Goal: Task Accomplishment & Management: Complete application form

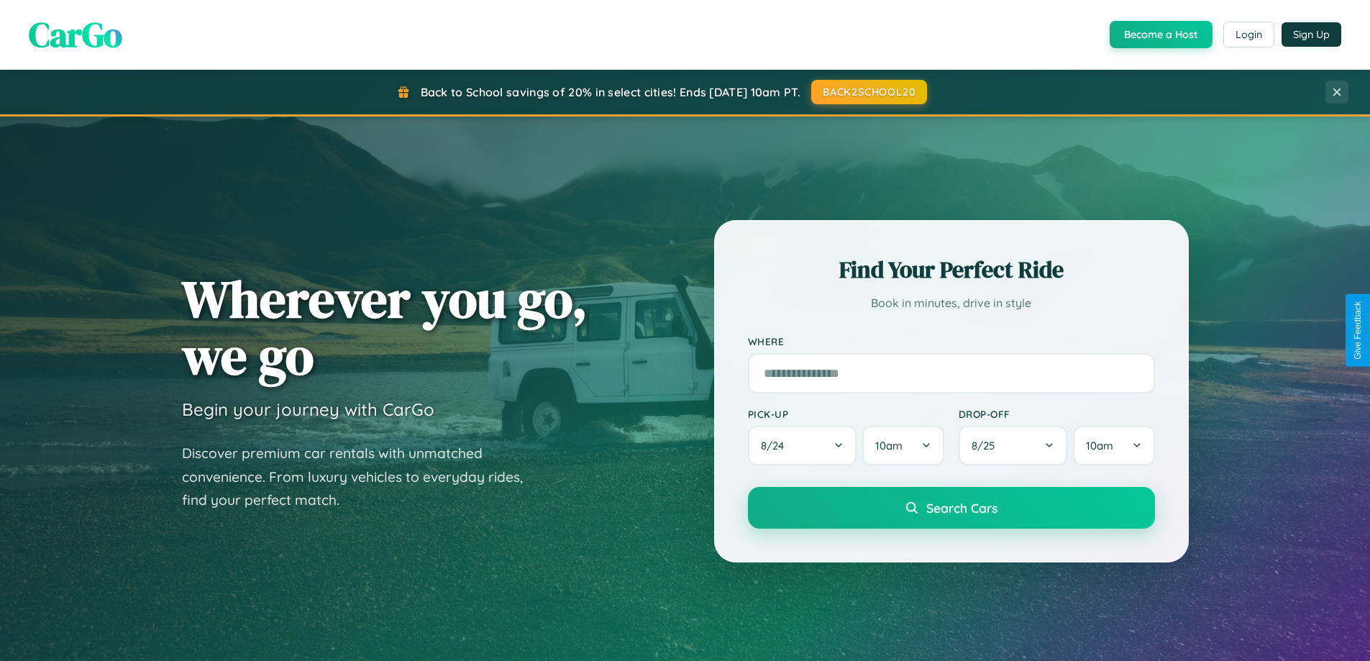
scroll to position [2767, 0]
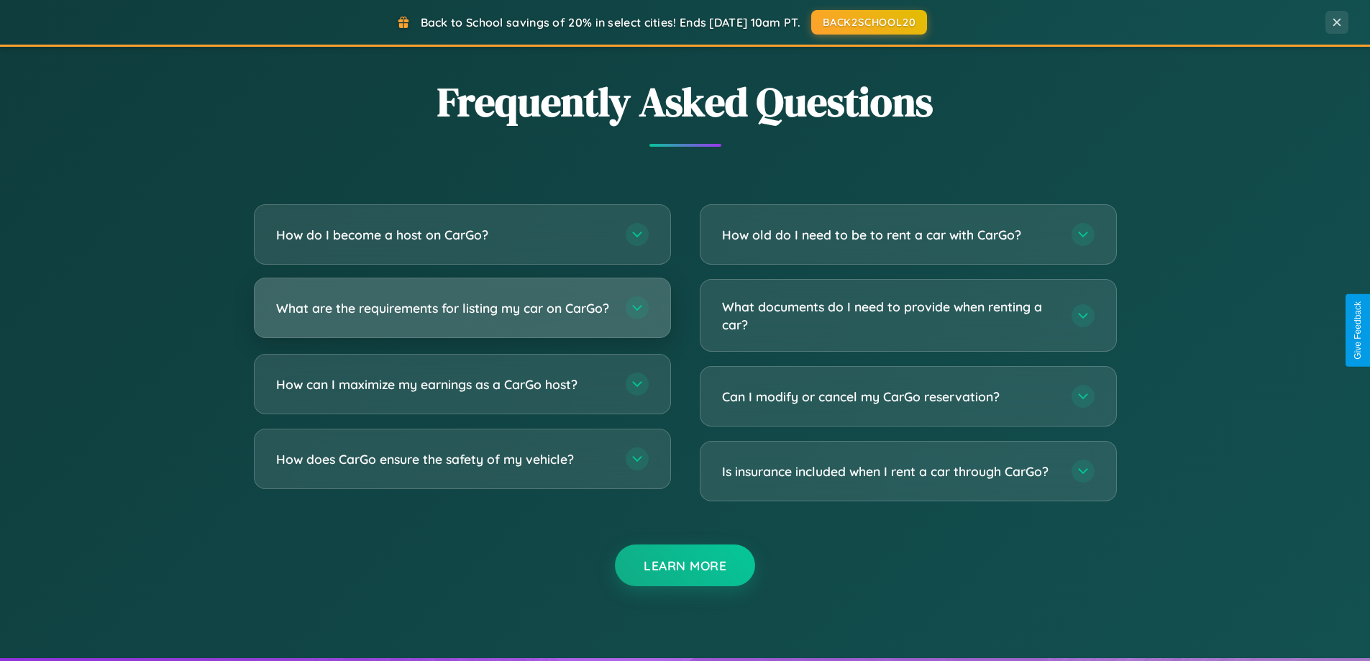
click at [462, 314] on h3 "What are the requirements for listing my car on CarGo?" at bounding box center [443, 308] width 335 height 18
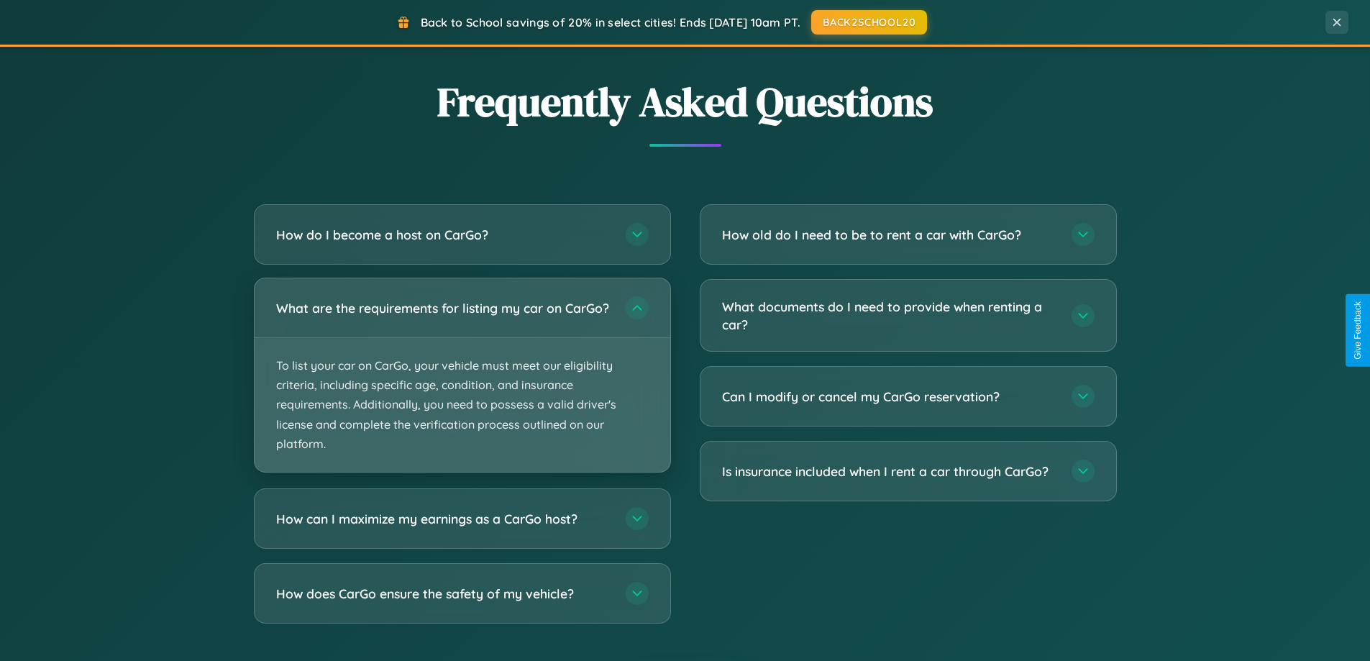
click at [462, 381] on p "To list your car on CarGo, your vehicle must meet our eligibility criteria, inc…" at bounding box center [463, 405] width 416 height 134
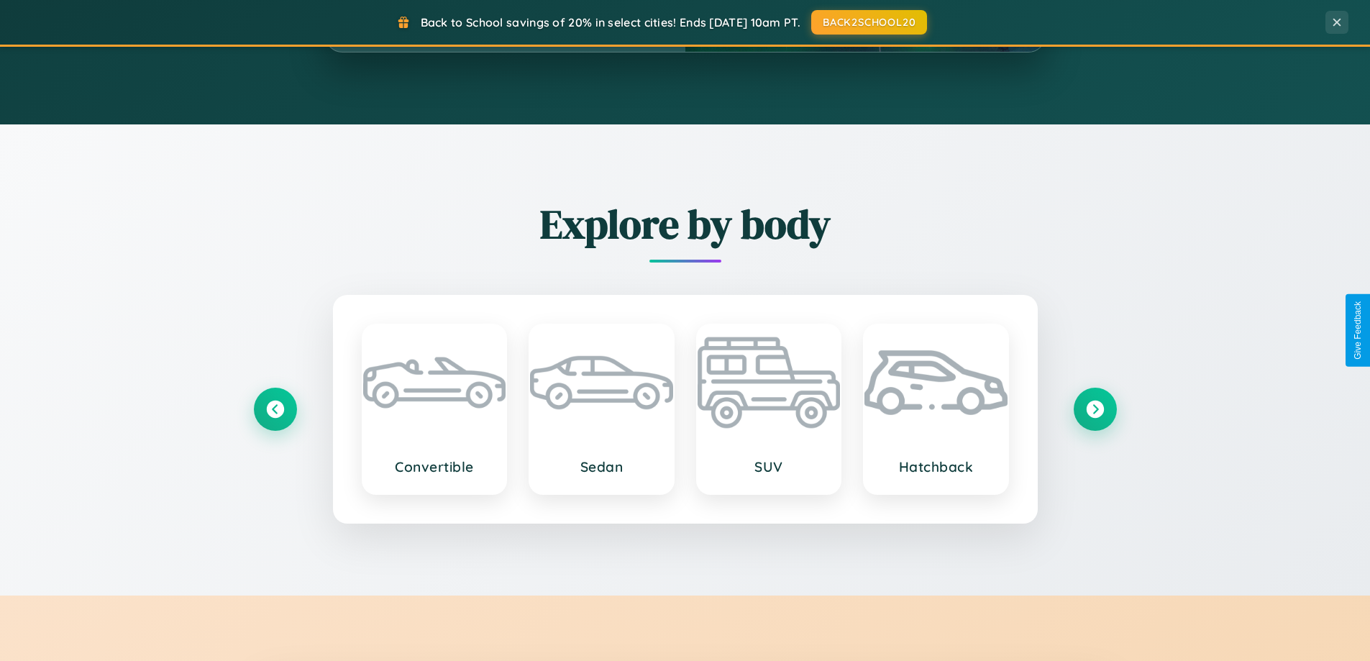
scroll to position [620, 0]
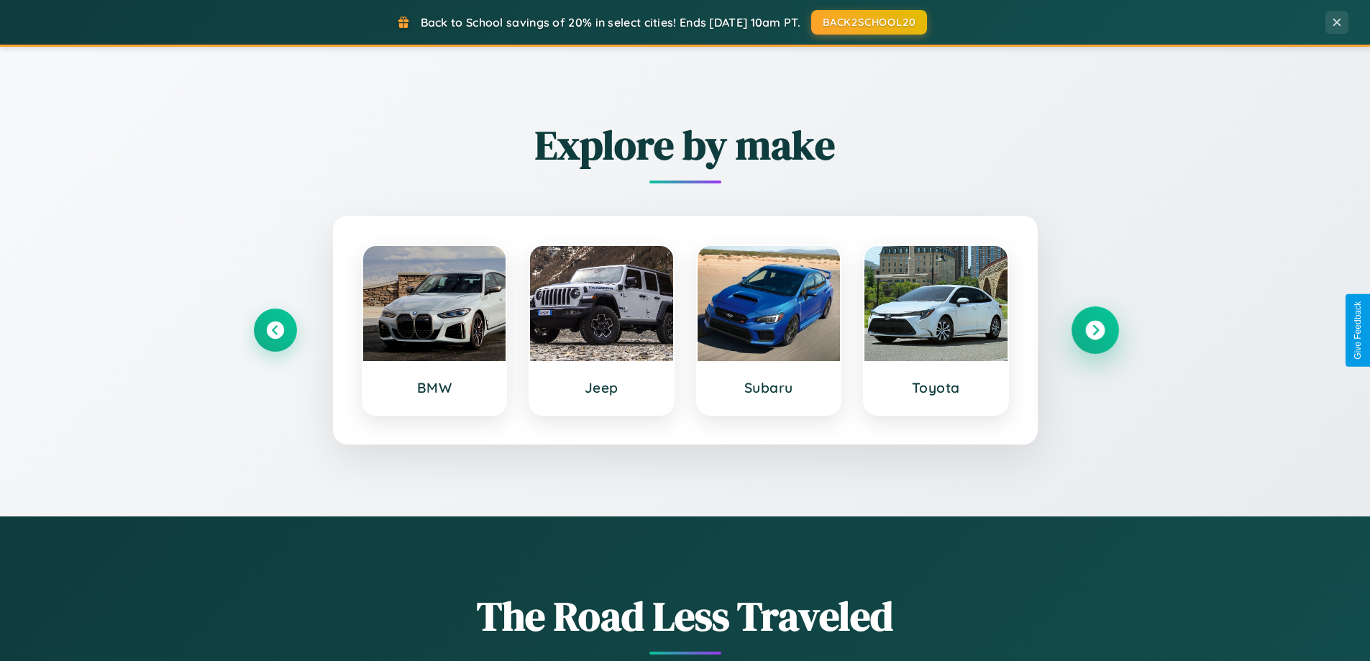
click at [1095, 330] on icon at bounding box center [1094, 330] width 19 height 19
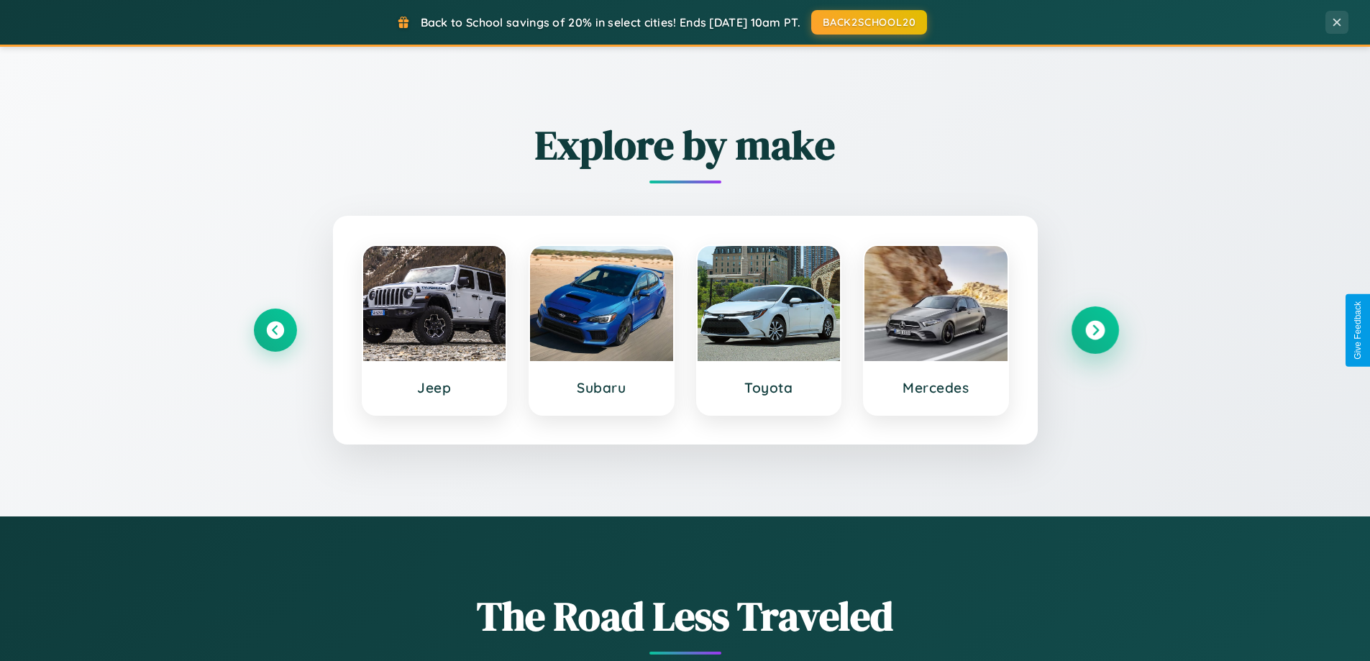
click at [1095, 330] on icon at bounding box center [1094, 330] width 19 height 19
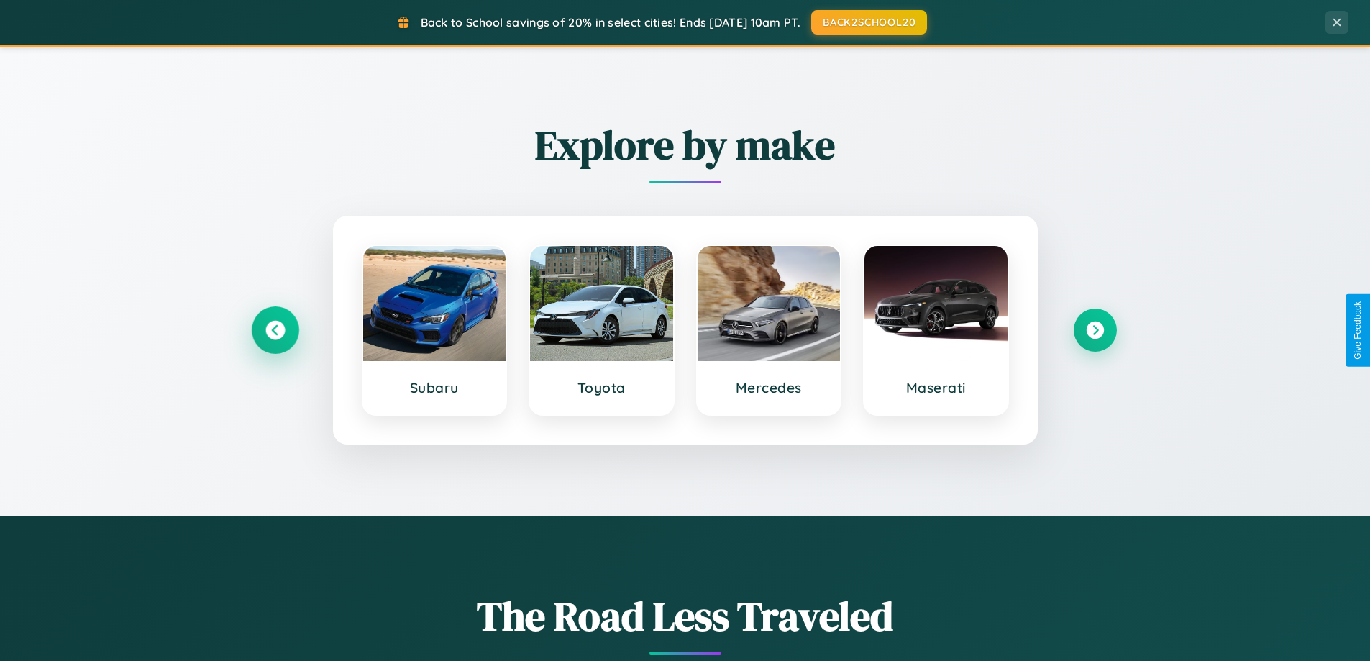
click at [275, 330] on icon at bounding box center [274, 330] width 19 height 19
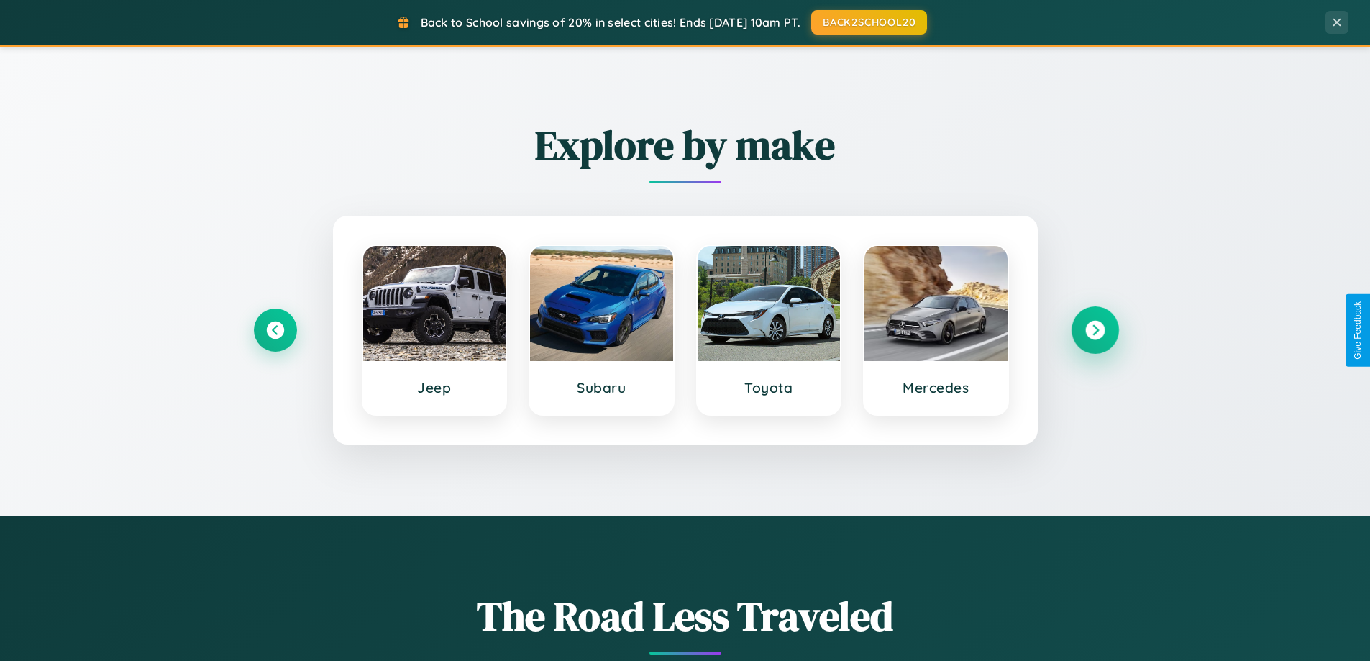
click at [1095, 330] on icon at bounding box center [1094, 330] width 19 height 19
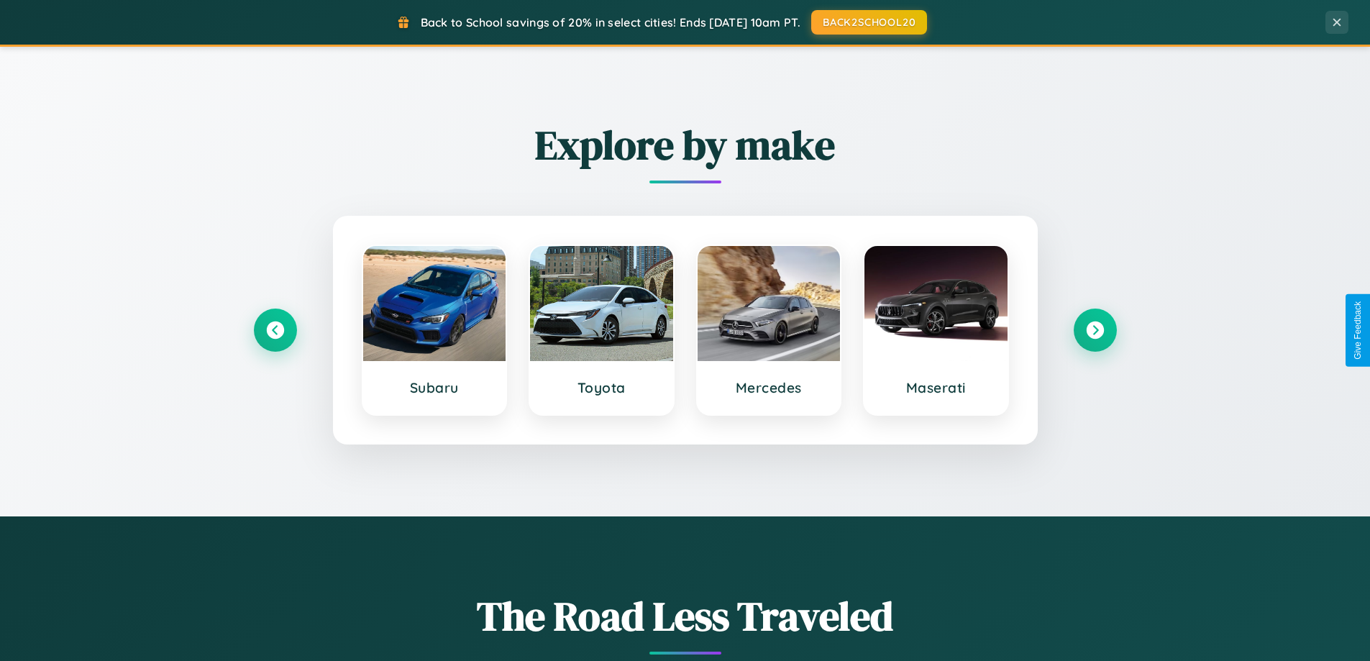
scroll to position [0, 0]
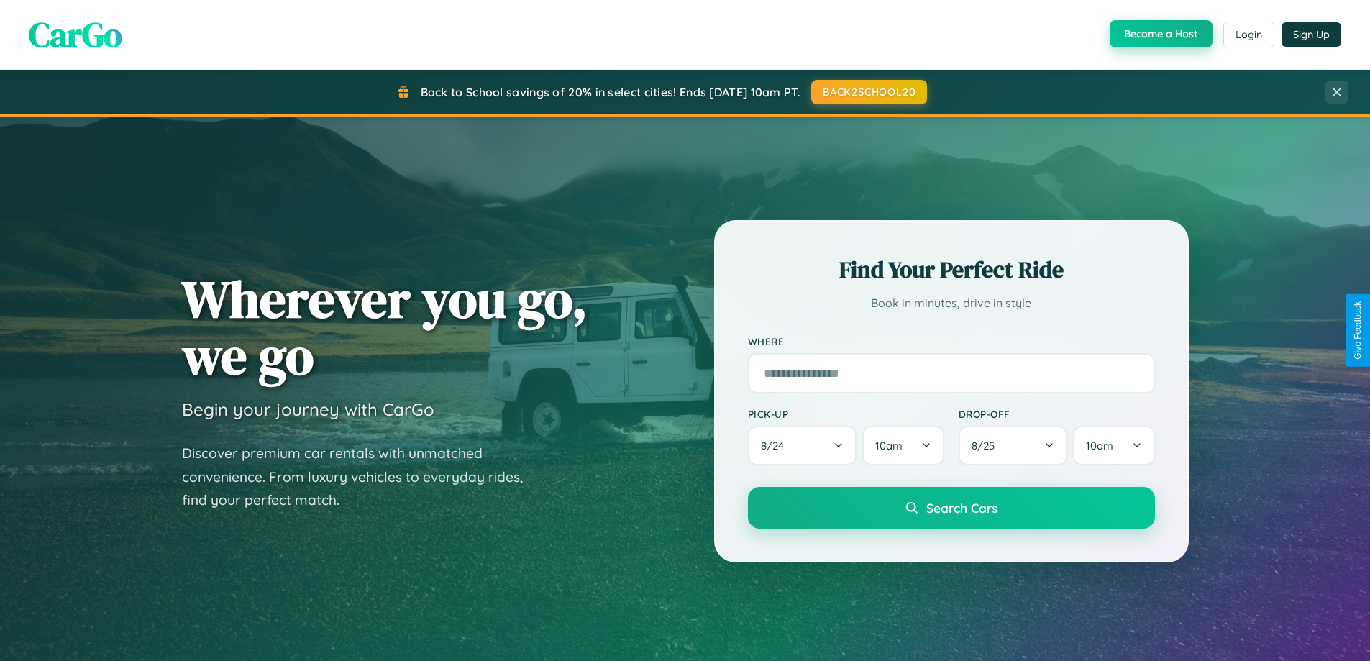
click at [1159, 35] on button "Become a Host" at bounding box center [1161, 33] width 103 height 27
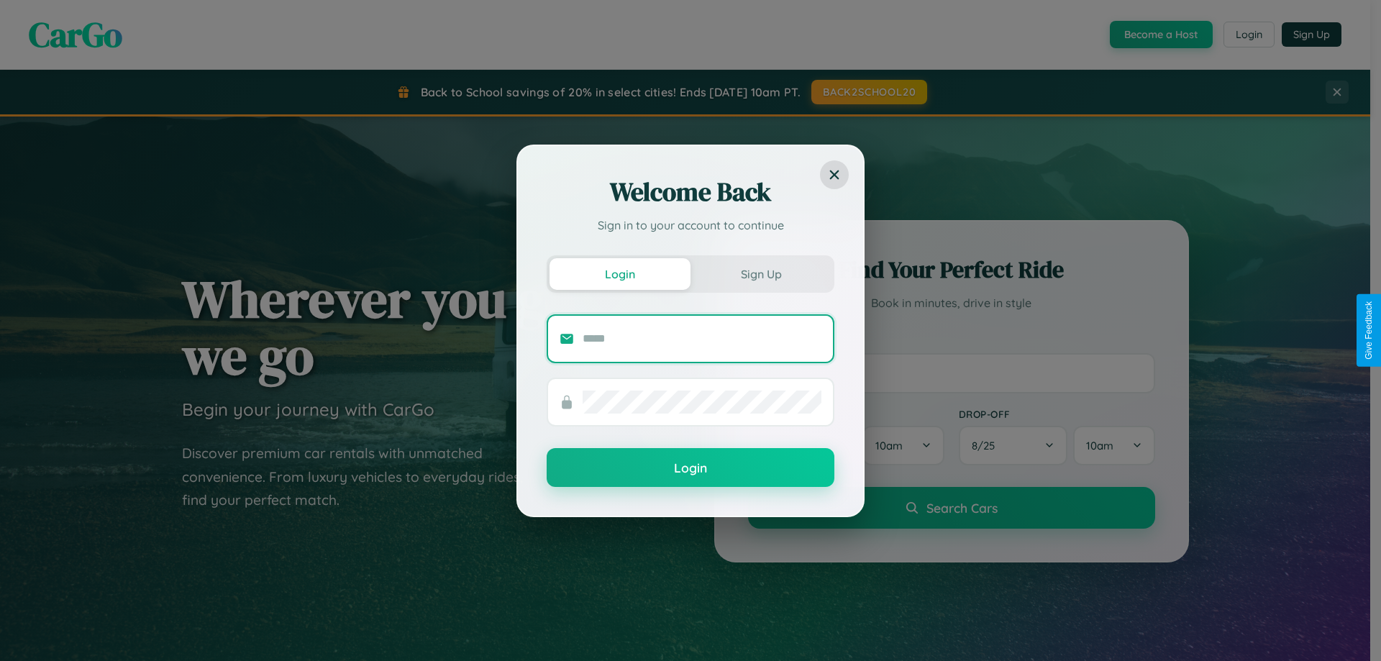
click at [702, 338] on input "text" at bounding box center [702, 338] width 239 height 23
type input "**********"
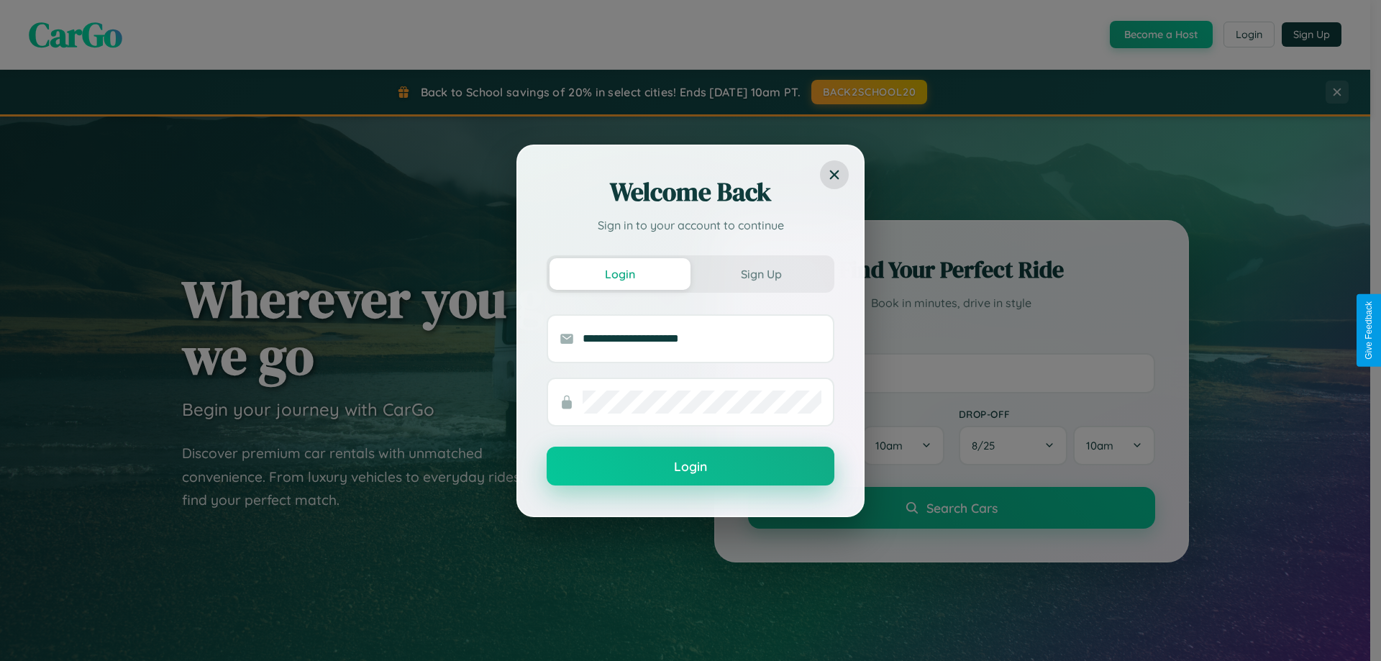
click at [690, 467] on button "Login" at bounding box center [691, 466] width 288 height 39
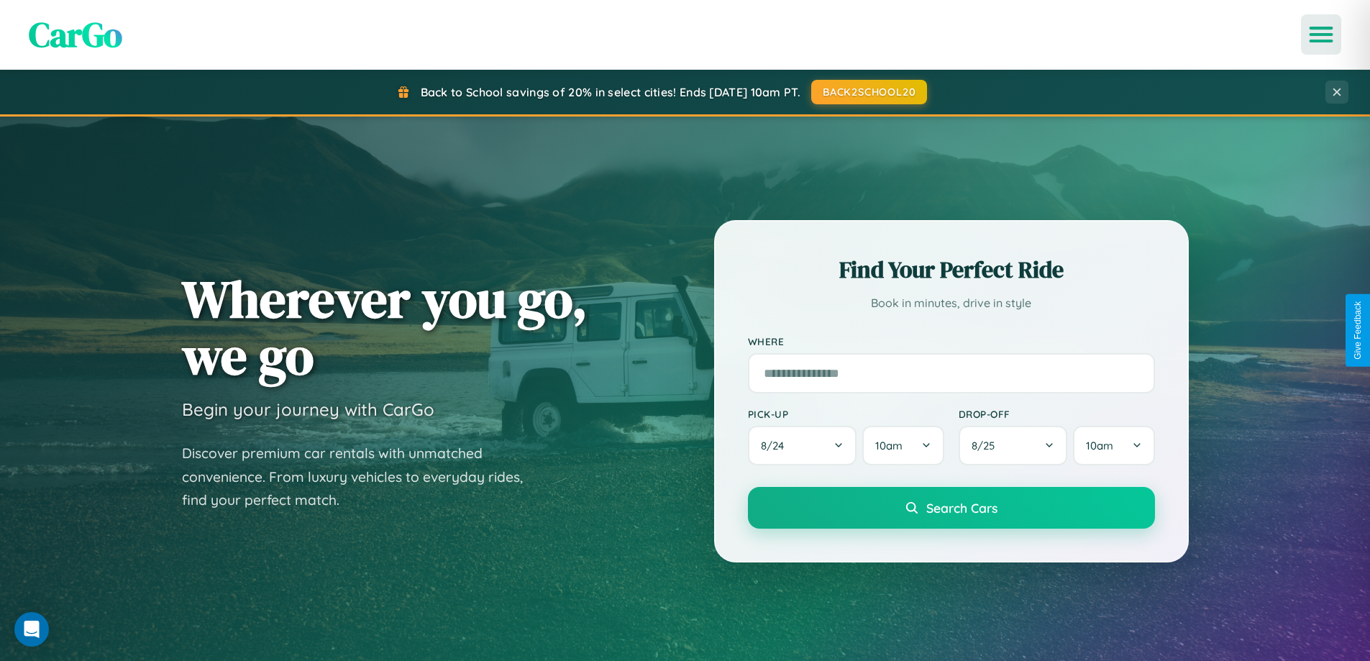
click at [1321, 35] on icon "Open menu" at bounding box center [1321, 34] width 21 height 13
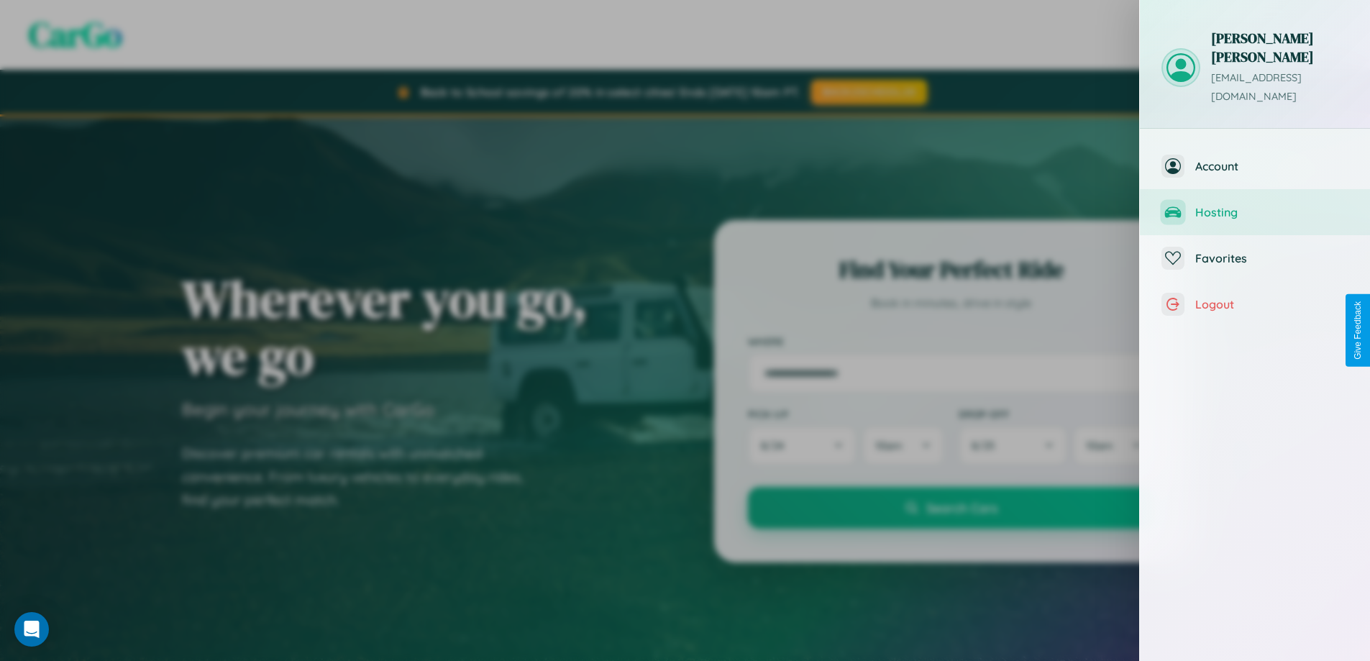
click at [1255, 205] on span "Hosting" at bounding box center [1271, 212] width 153 height 14
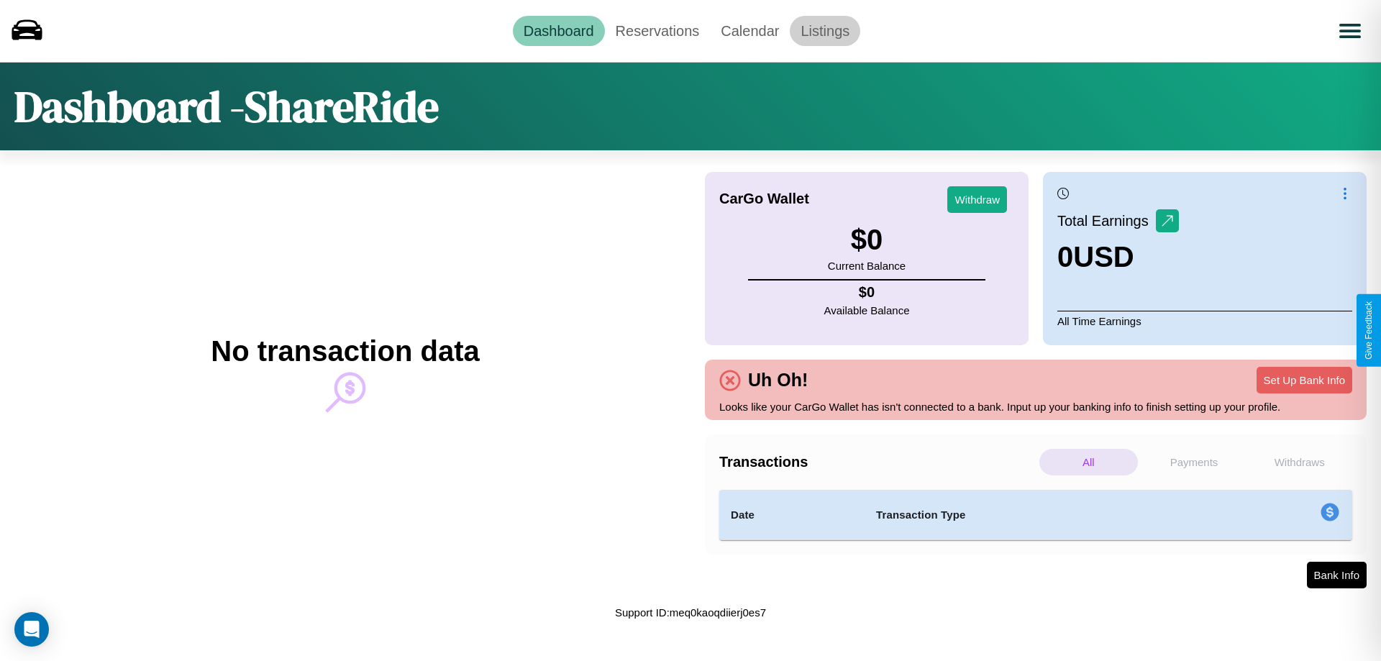
click at [825, 30] on link "Listings" at bounding box center [825, 31] width 70 height 30
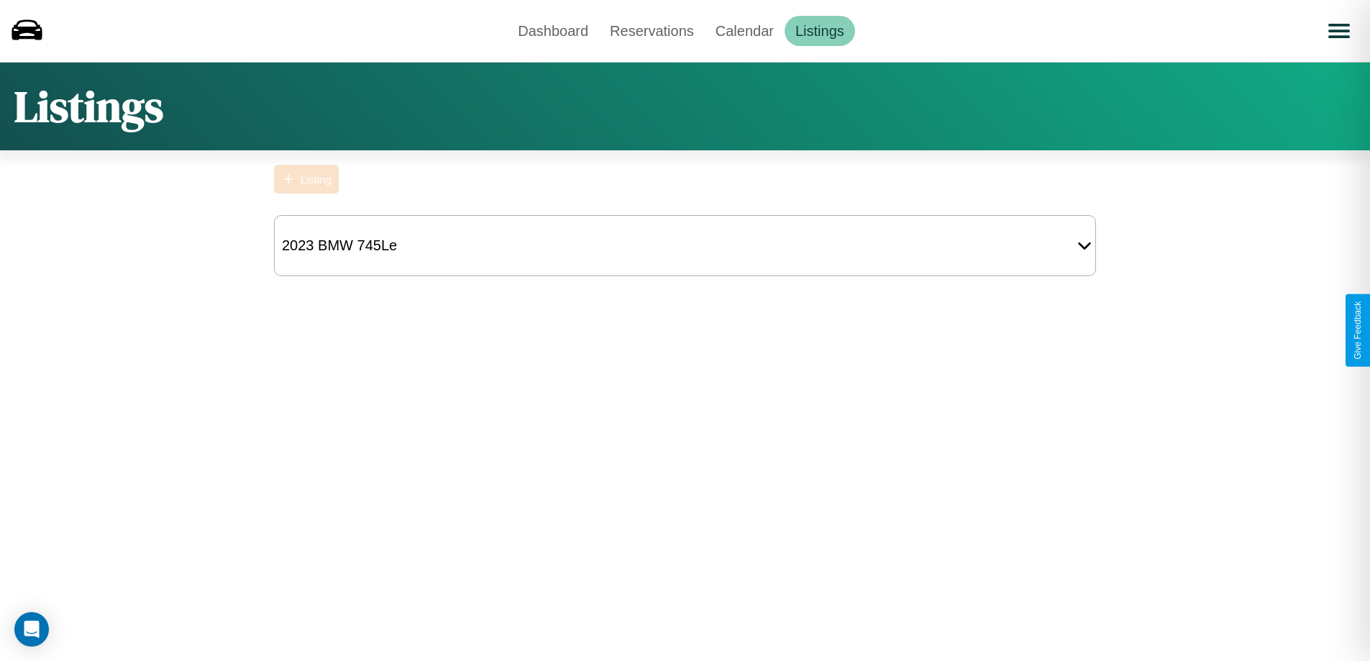
click at [306, 179] on div "Listing" at bounding box center [316, 179] width 31 height 12
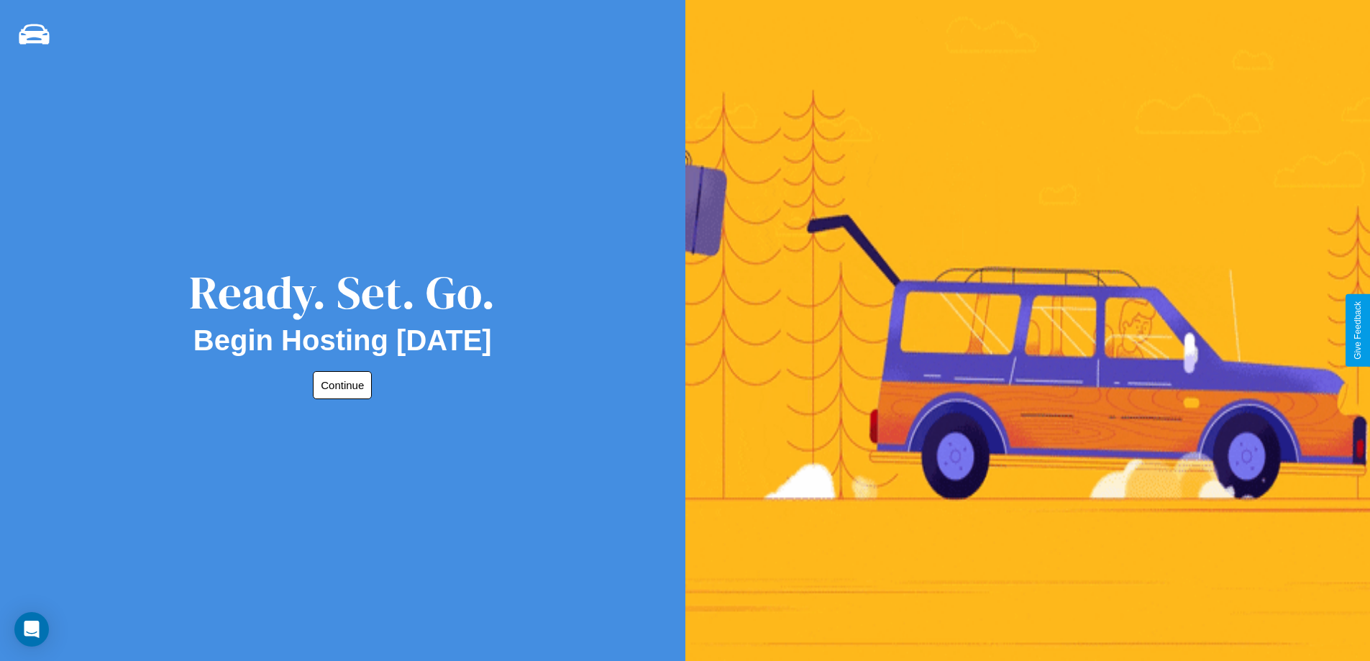
click at [339, 385] on button "Continue" at bounding box center [342, 385] width 59 height 28
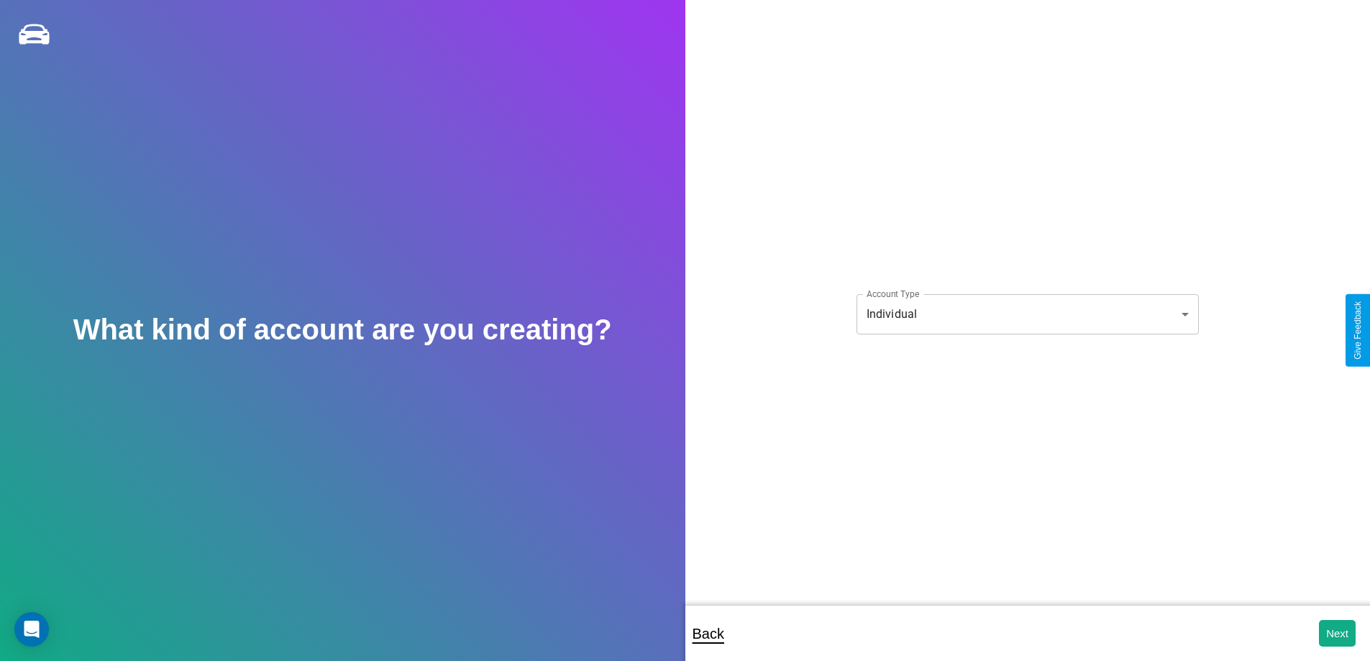
click at [1027, 314] on body "**********" at bounding box center [685, 340] width 1370 height 680
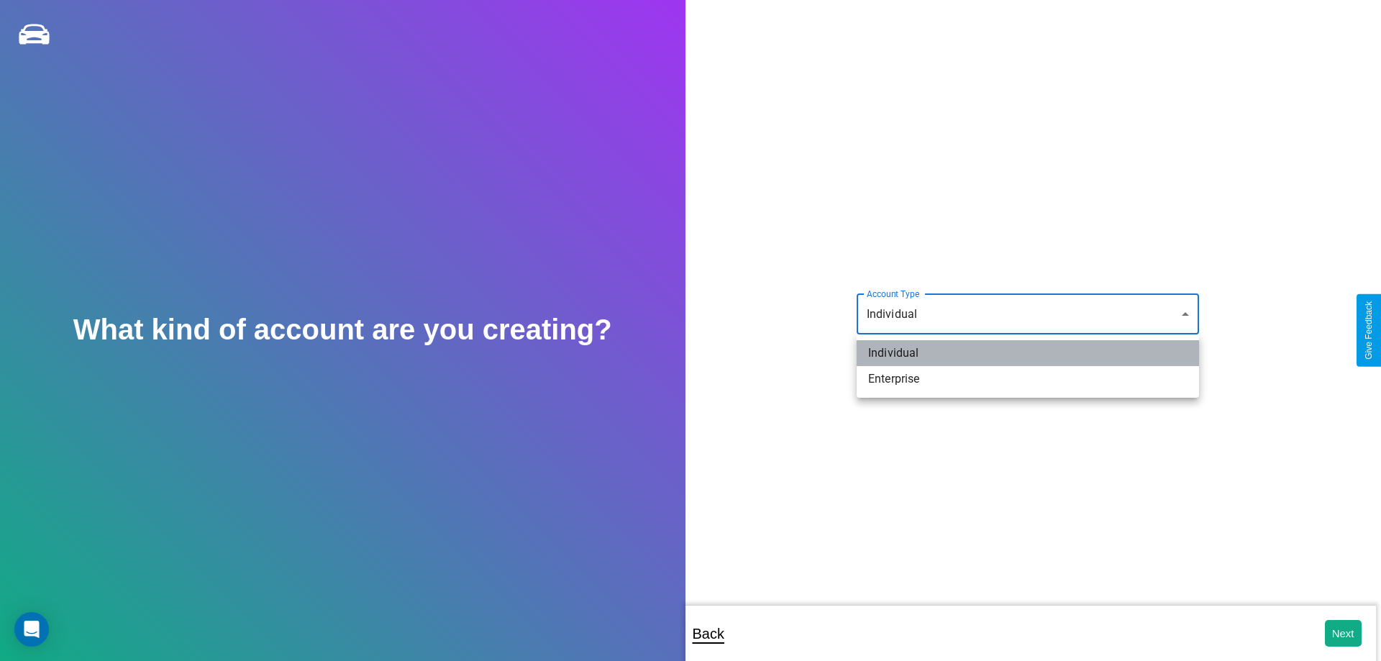
click at [1028, 353] on li "Individual" at bounding box center [1028, 353] width 342 height 26
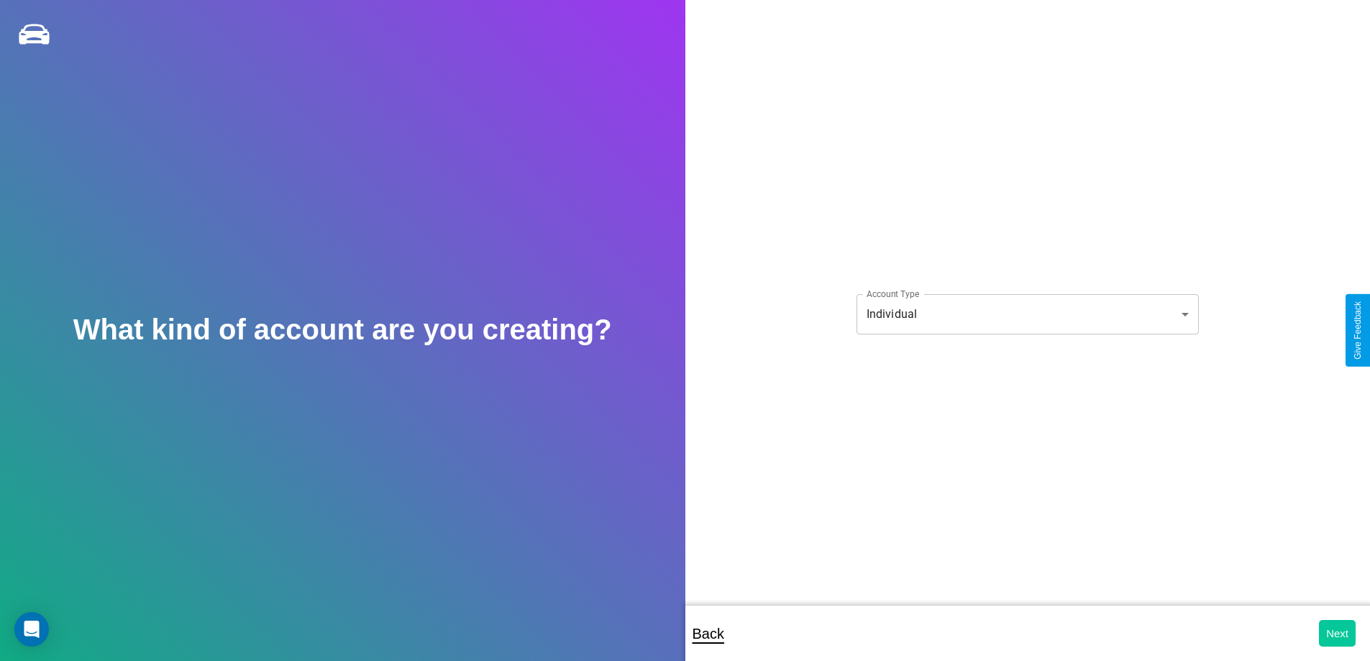
click at [1337, 633] on button "Next" at bounding box center [1337, 633] width 37 height 27
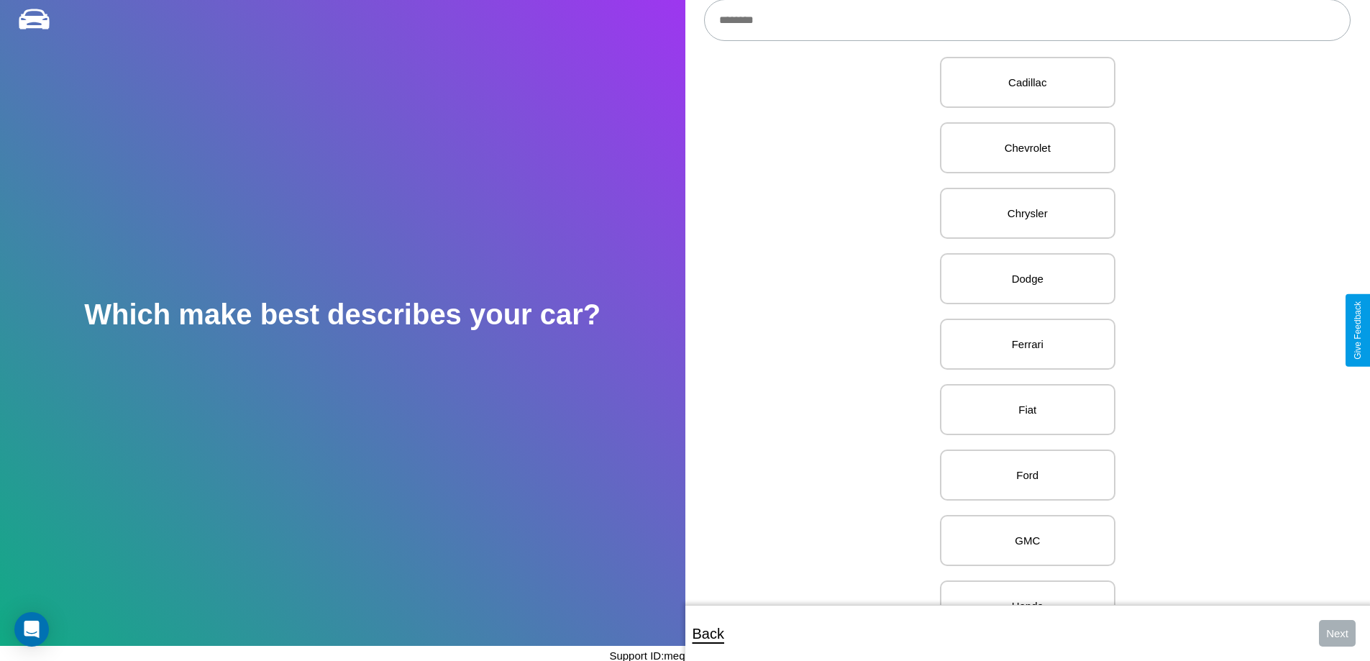
scroll to position [492, 0]
click at [1022, 330] on p "Ferrari" at bounding box center [1028, 329] width 144 height 19
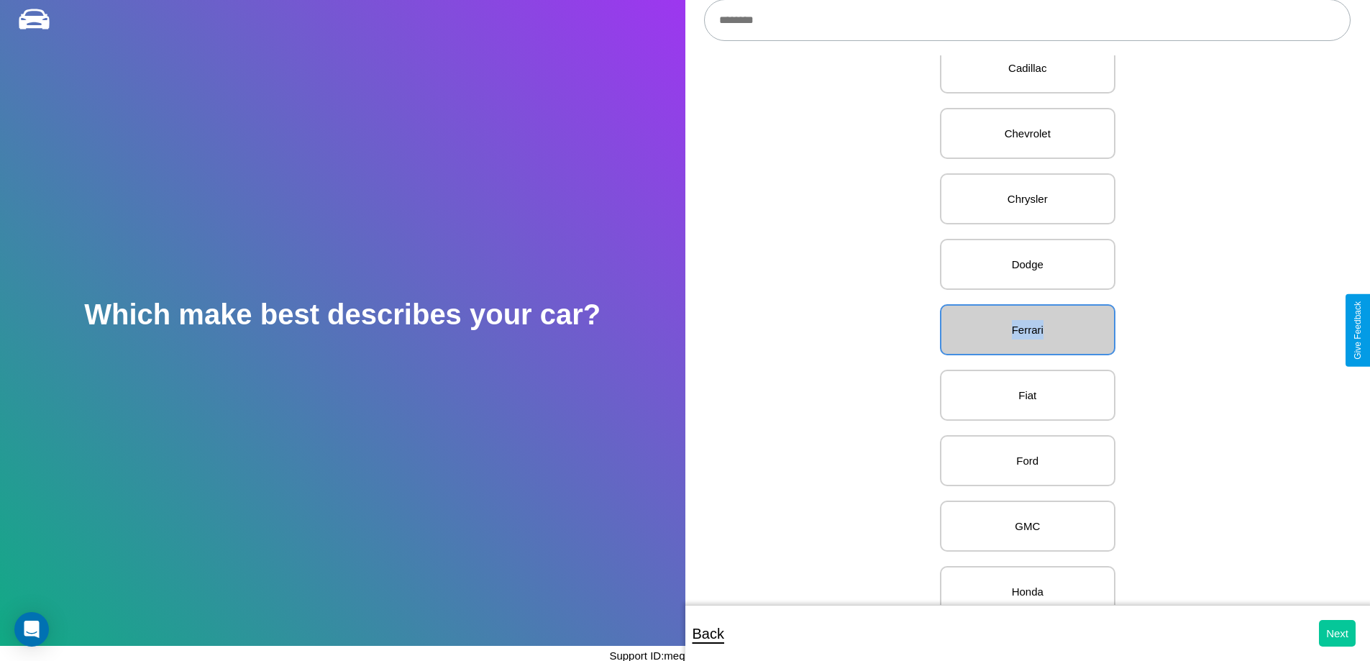
click at [1337, 633] on button "Next" at bounding box center [1337, 633] width 37 height 27
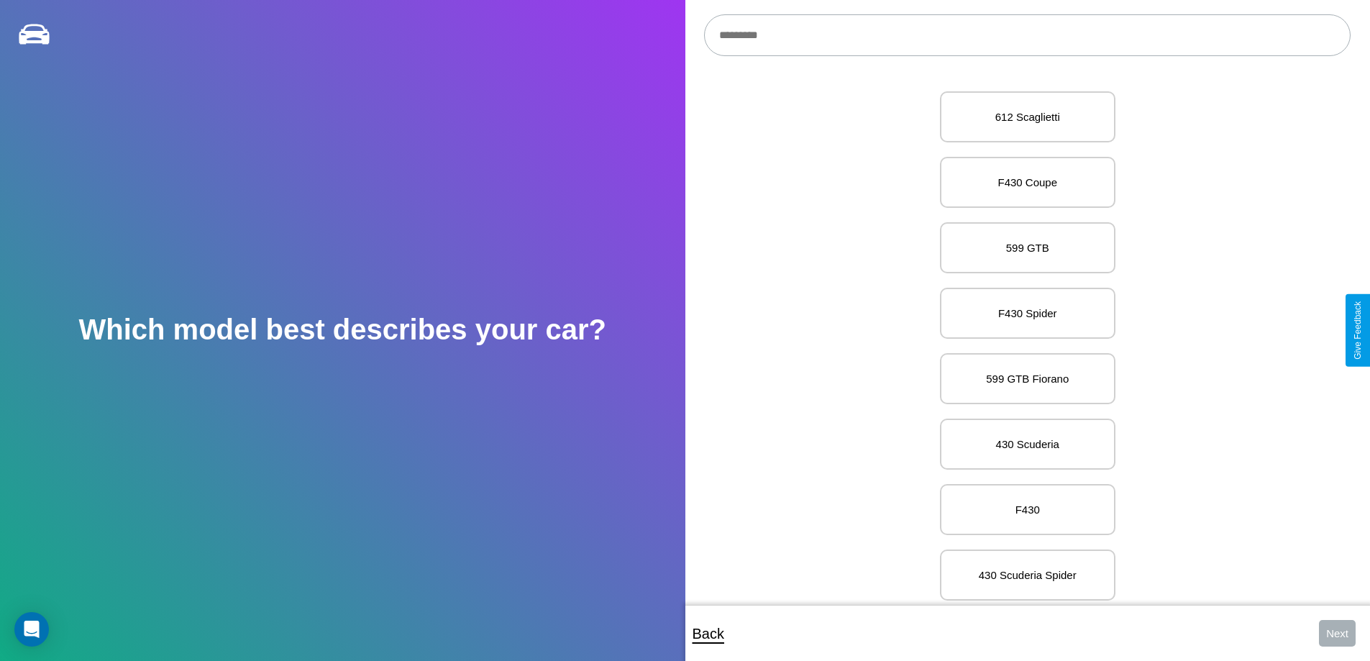
click at [1027, 35] on input "text" at bounding box center [1027, 35] width 647 height 42
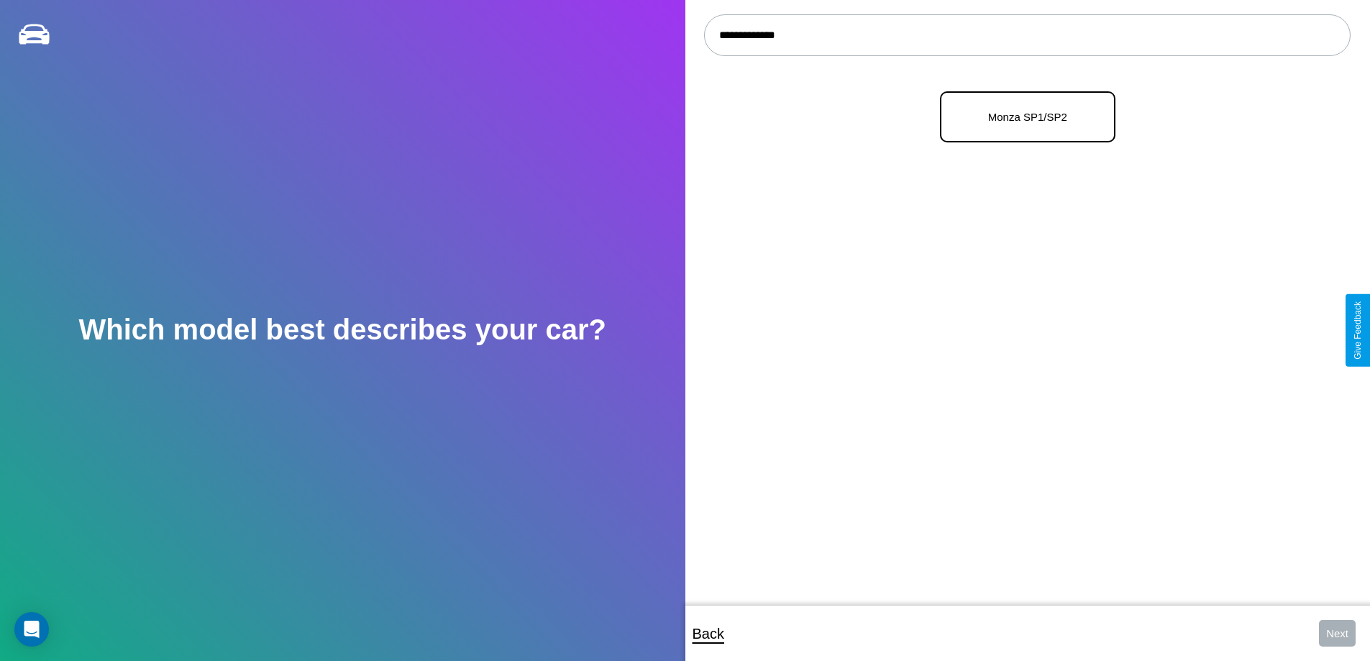
type input "**********"
click at [1022, 117] on p "Monza SP1/SP2" at bounding box center [1028, 116] width 144 height 19
click at [1337, 633] on button "Next" at bounding box center [1337, 633] width 37 height 27
